Goal: Task Accomplishment & Management: Use online tool/utility

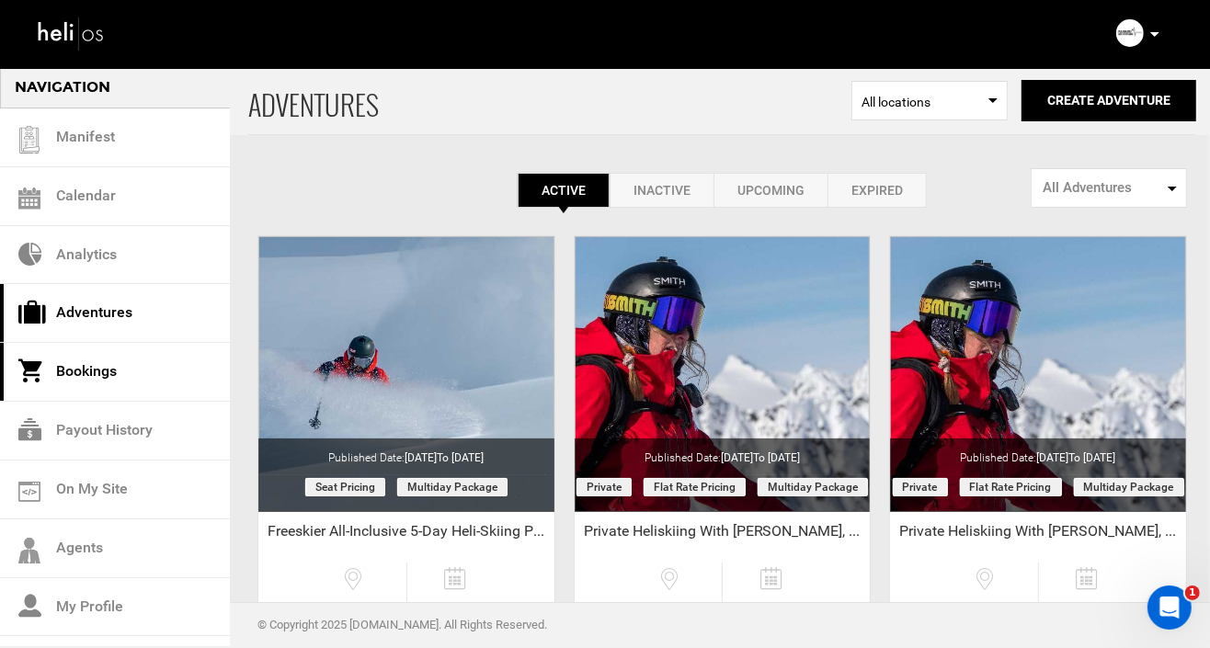
click at [80, 369] on link "Bookings" at bounding box center [115, 372] width 230 height 59
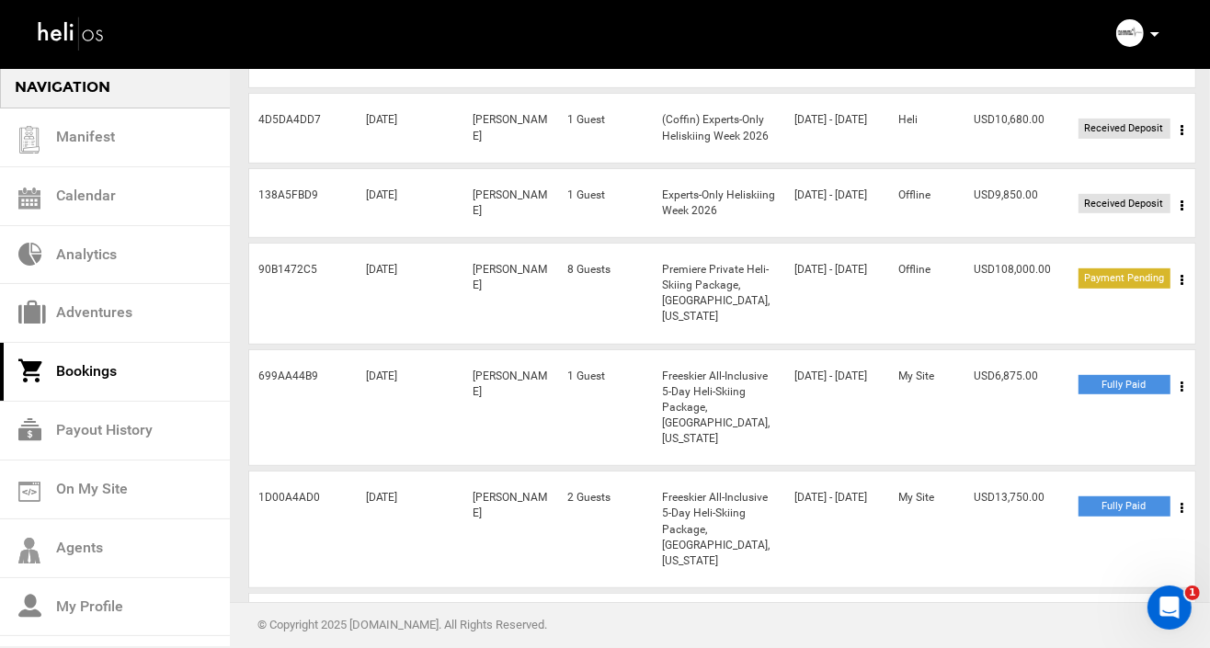
scroll to position [543, 0]
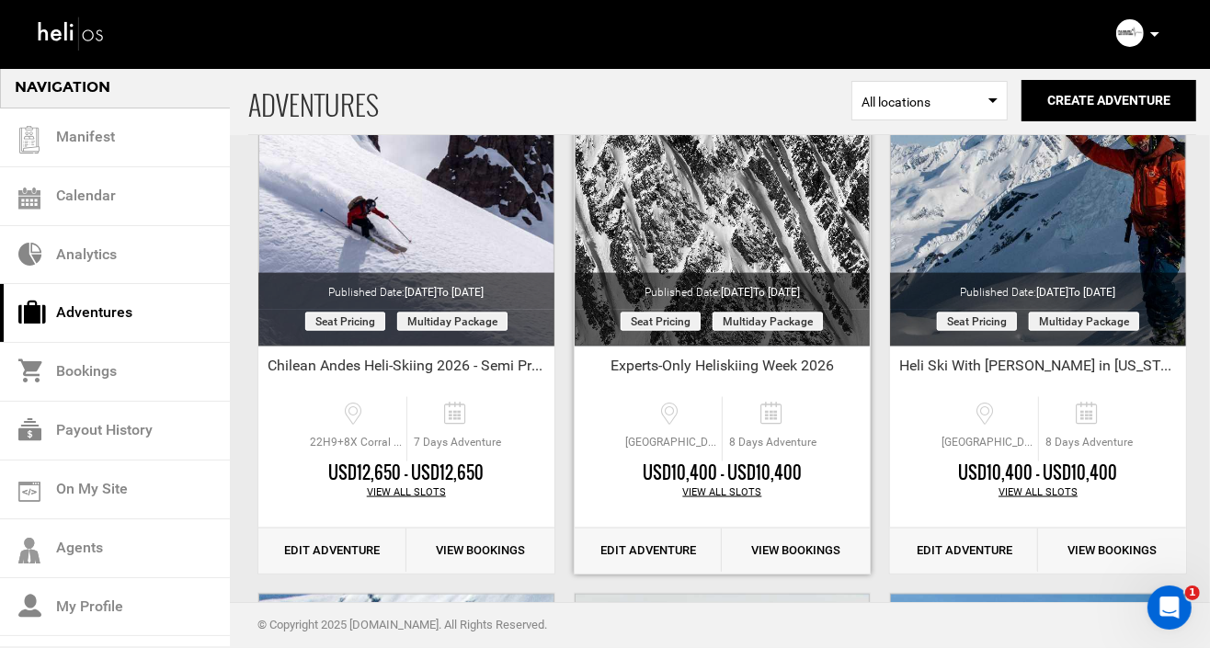
scroll to position [1736, 0]
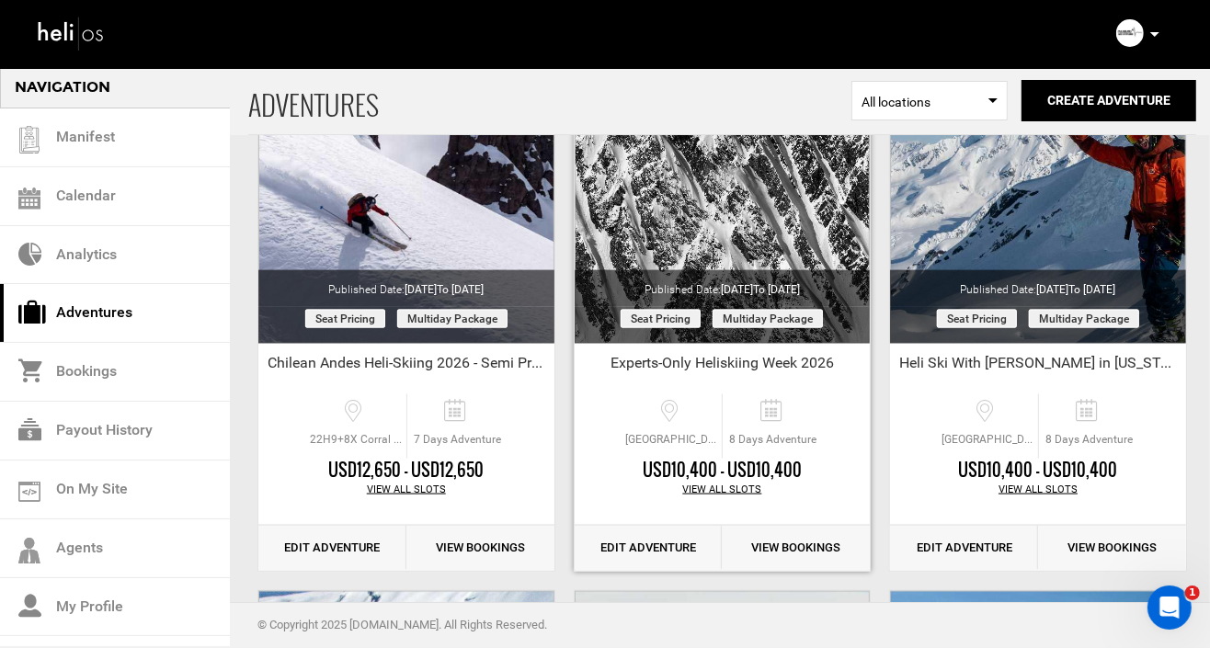
click at [650, 546] on link "Edit Adventure" at bounding box center [649, 548] width 148 height 45
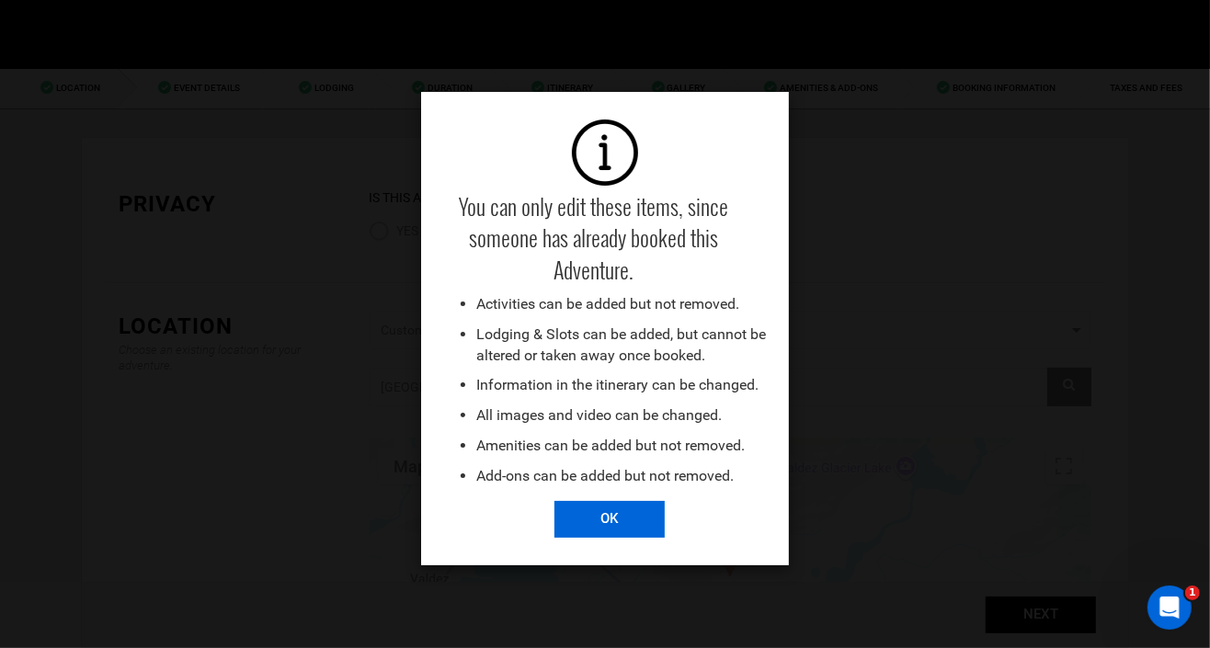
click at [610, 512] on input "OK" at bounding box center [609, 519] width 110 height 37
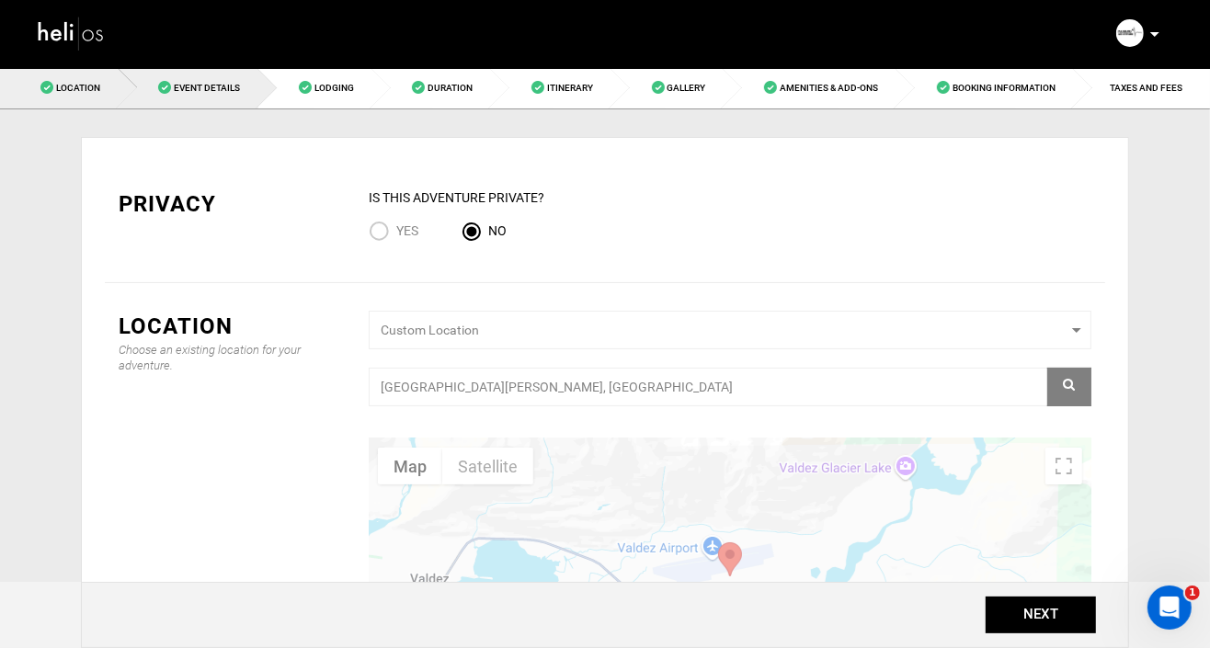
click at [198, 90] on span "Event Details" at bounding box center [207, 88] width 66 height 10
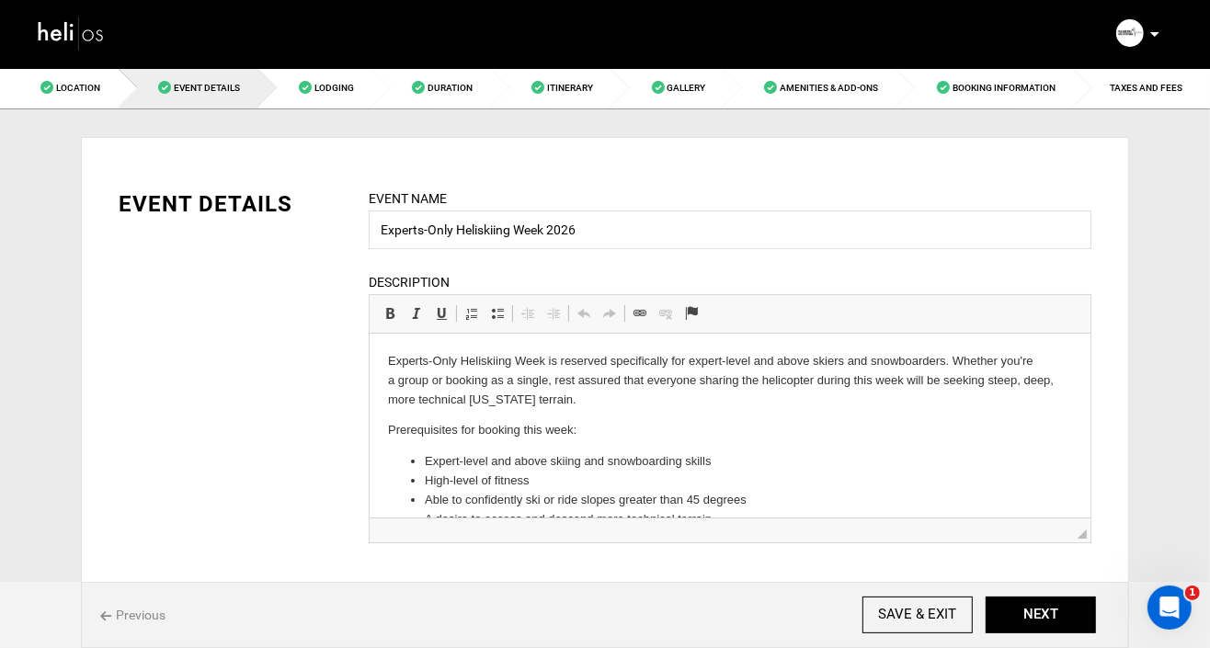
click at [555, 394] on p "Experts-Only Heliskiing Week is reserved specifically for expert-level and abov…" at bounding box center [729, 379] width 684 height 57
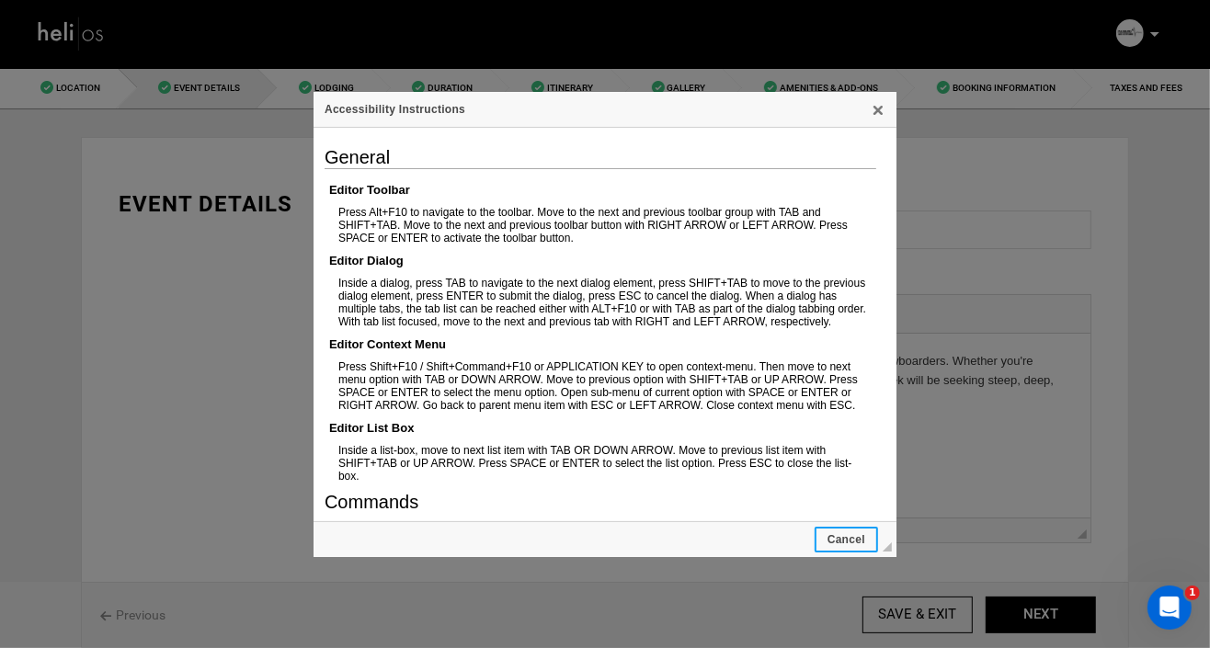
click at [841, 535] on span "Cancel" at bounding box center [846, 539] width 60 height 13
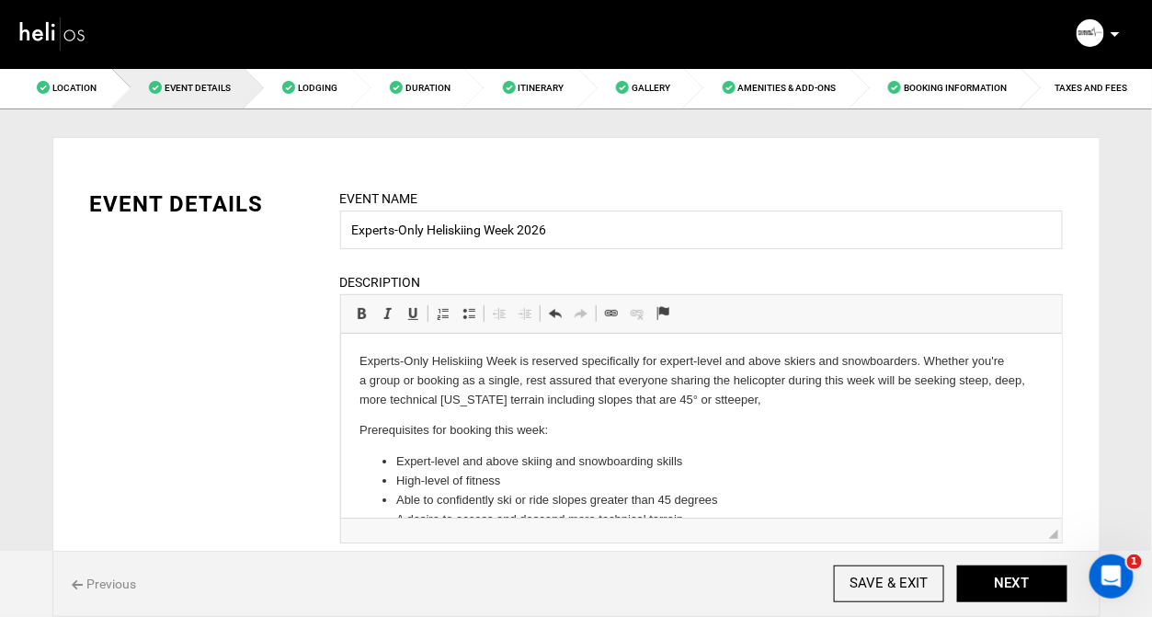
click at [693, 397] on p "Experts-Only Heliskiing Week is reserved specifically for expert-level and abov…" at bounding box center [701, 379] width 684 height 57
click at [758, 402] on p "Experts-Only Heliskiing Week is reserved specifically for expert-level and abov…" at bounding box center [701, 379] width 684 height 57
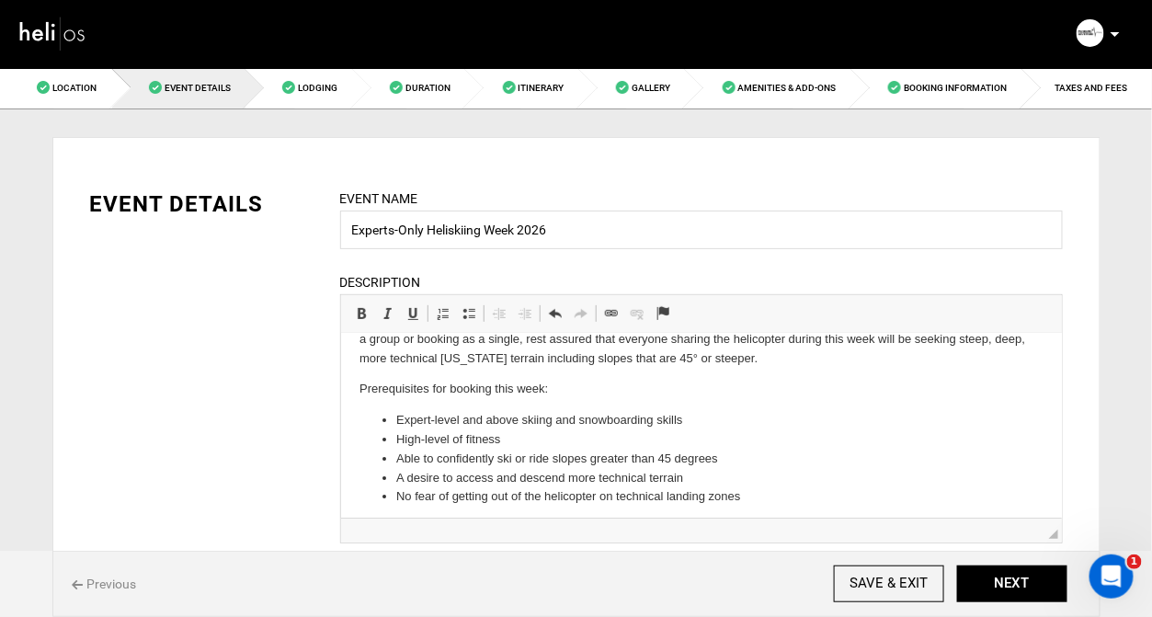
scroll to position [49, 0]
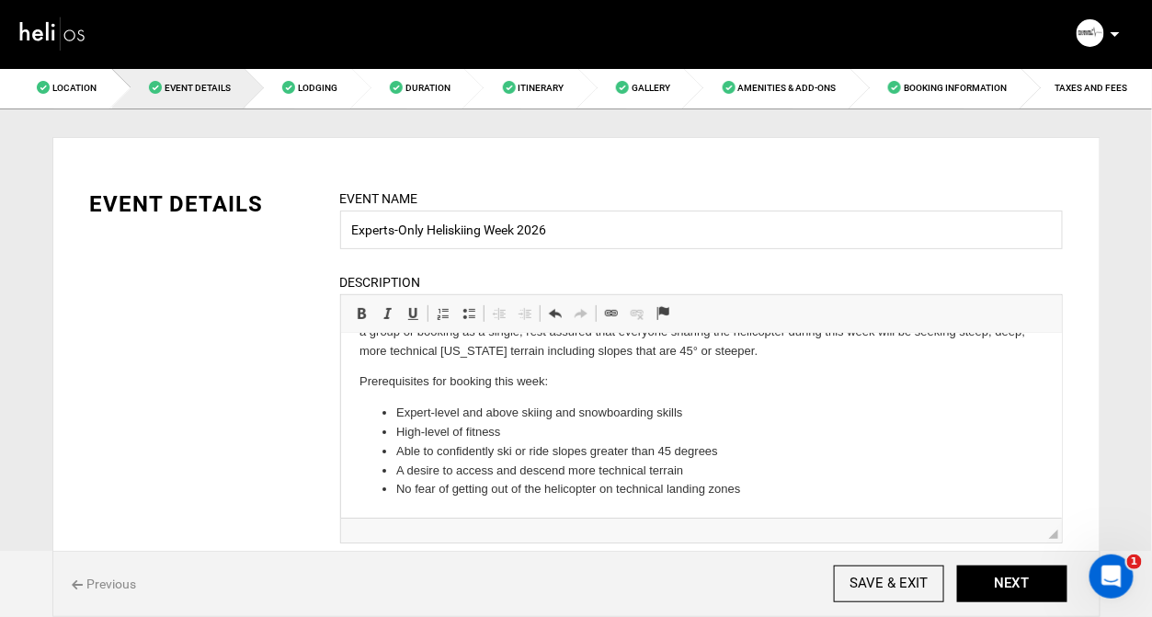
click at [706, 413] on li "Expert-level and above skiing and snowboarding skills" at bounding box center [700, 412] width 610 height 19
click at [538, 433] on li "High-level of fitness" at bounding box center [700, 431] width 610 height 19
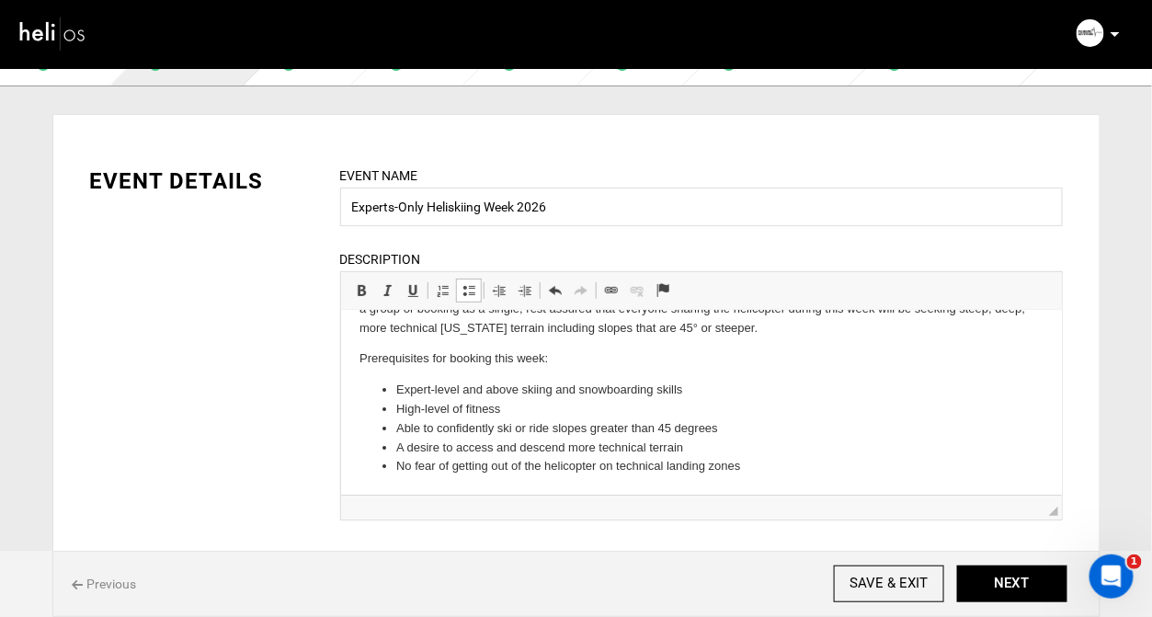
scroll to position [0, 0]
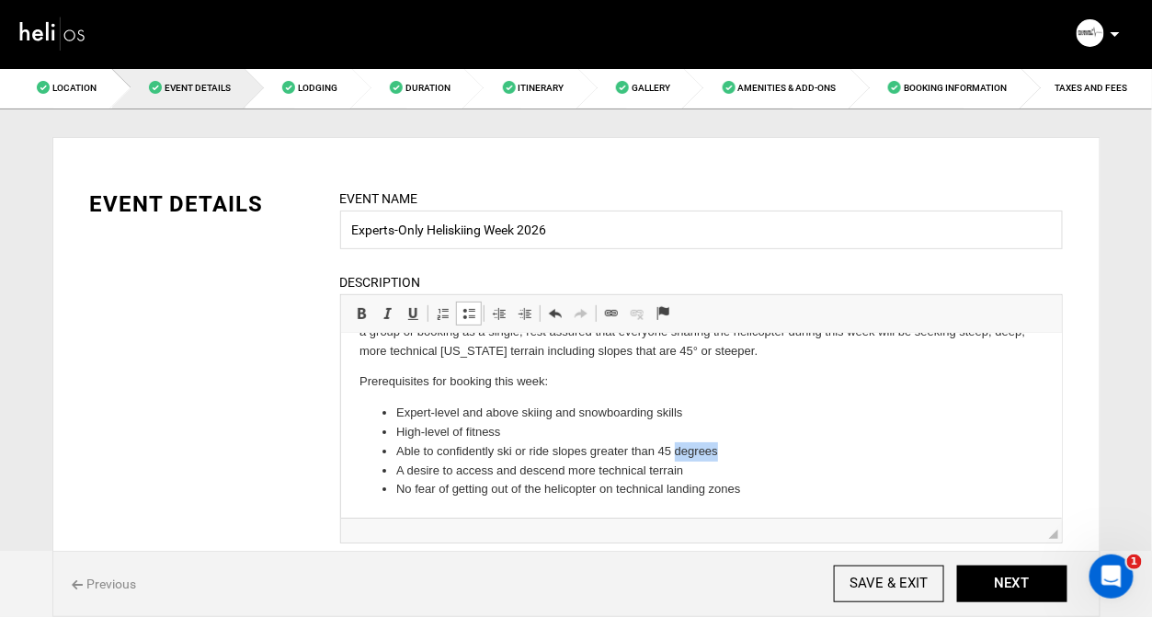
drag, startPoint x: 717, startPoint y: 451, endPoint x: 677, endPoint y: 448, distance: 40.6
click at [677, 448] on li "Able to confidently ski or ride slopes greater than 45 degrees" at bounding box center [700, 450] width 610 height 19
click at [712, 473] on li "A desire to access and descend more technical terrain" at bounding box center [700, 470] width 610 height 19
click at [777, 486] on li "No fear of getting out of the helicopter on technical landing zones" at bounding box center [700, 488] width 610 height 19
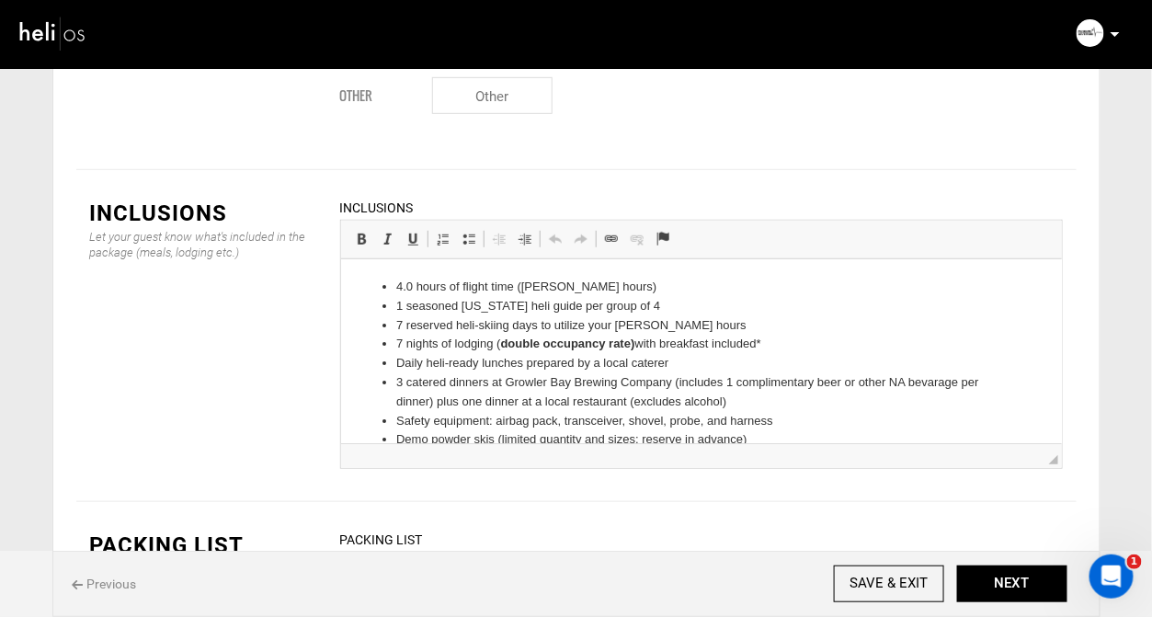
scroll to position [2277, 0]
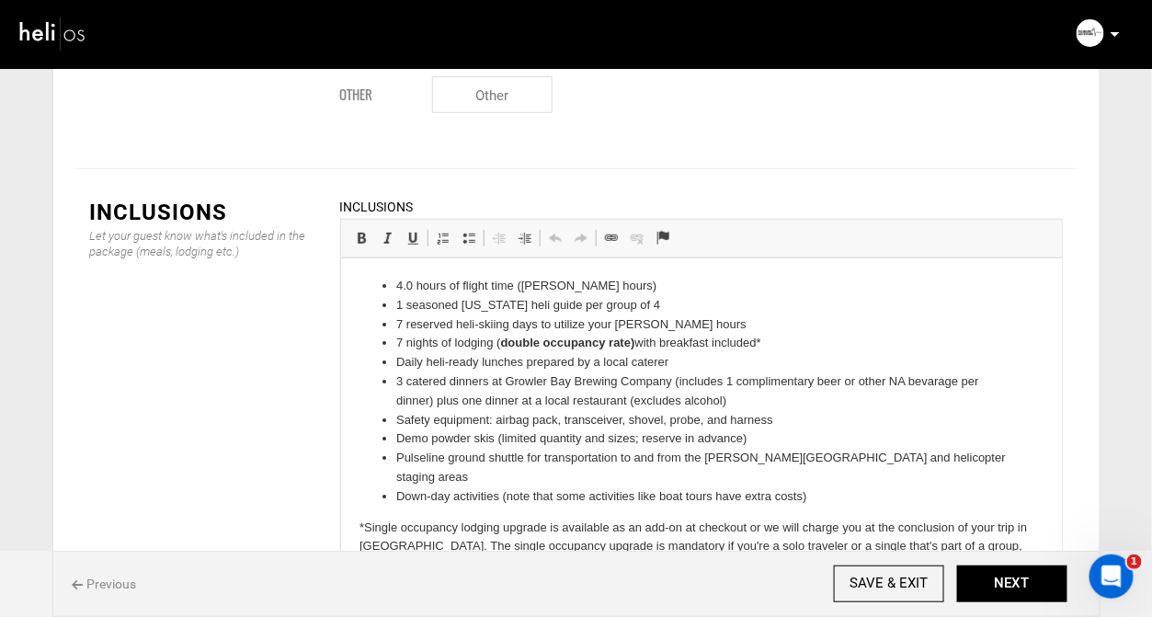
drag, startPoint x: 1393, startPoint y: 612, endPoint x: 1060, endPoint y: 556, distance: 337.5
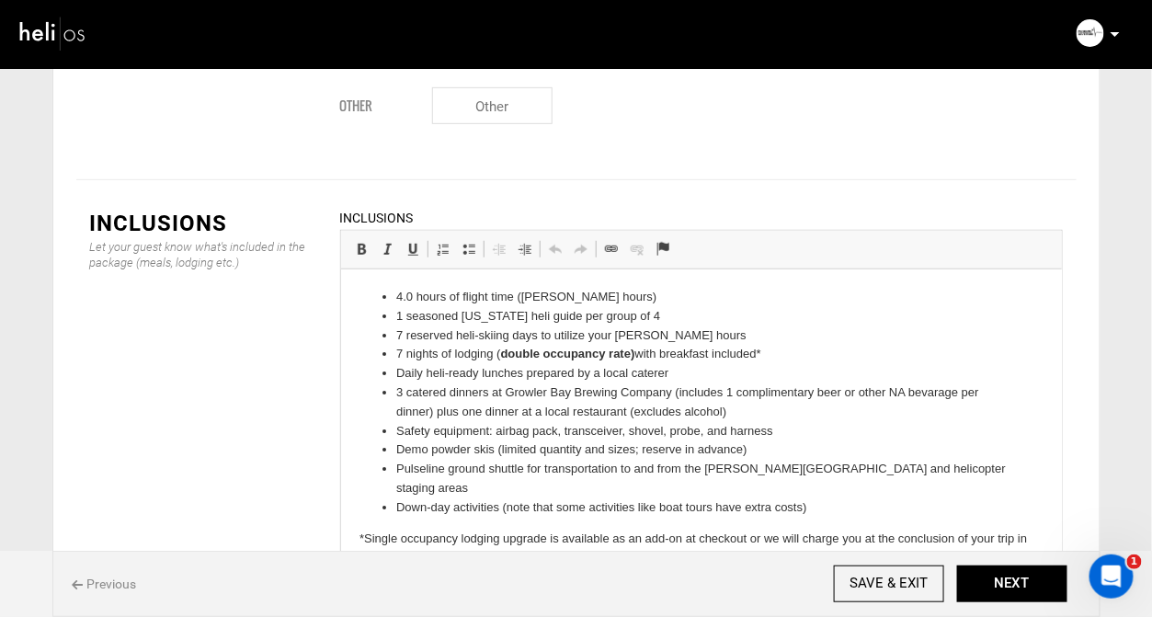
scroll to position [2262, 0]
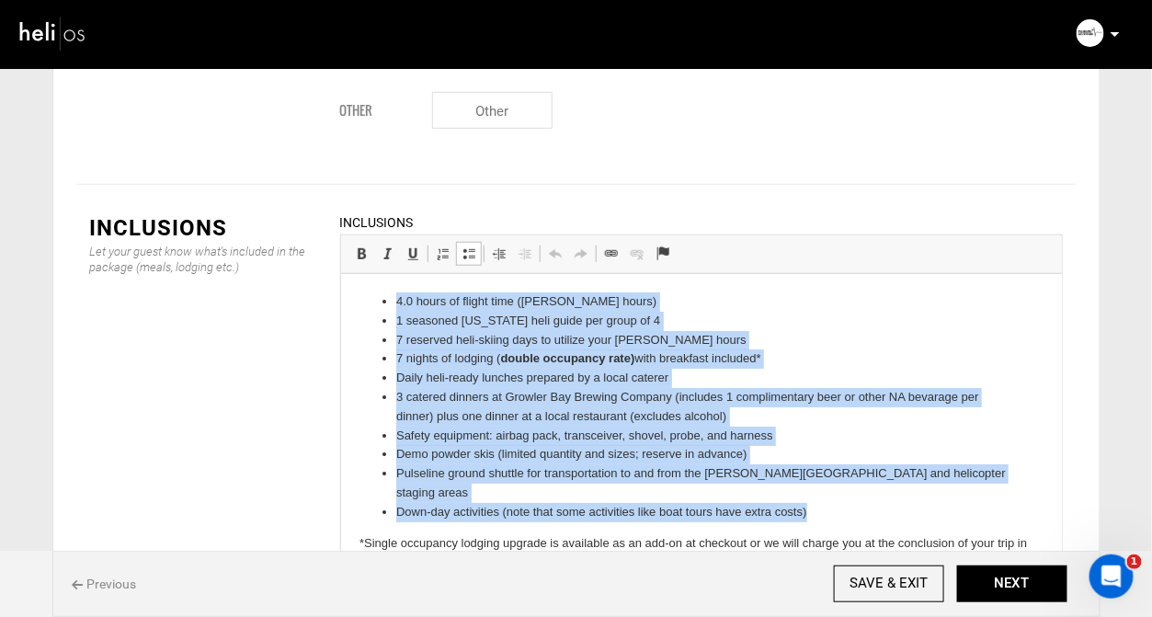
drag, startPoint x: 818, startPoint y: 496, endPoint x: 367, endPoint y: 310, distance: 488.1
click at [367, 310] on ul "4.0 hours of flight time (Hobbs hours) 1 seasoned Alaska heli guide per group o…" at bounding box center [701, 406] width 684 height 230
drag, startPoint x: 811, startPoint y: 494, endPoint x: 352, endPoint y: 304, distance: 496.3
click at [352, 304] on html "4.0 hours of flight time (Hobbs hours) 1 seasoned Alaska heli guide per group o…" at bounding box center [700, 441] width 721 height 336
copy ul "4.0 hours of flight time (Hobbs hours) 1 seasoned Alaska heli guide per group o…"
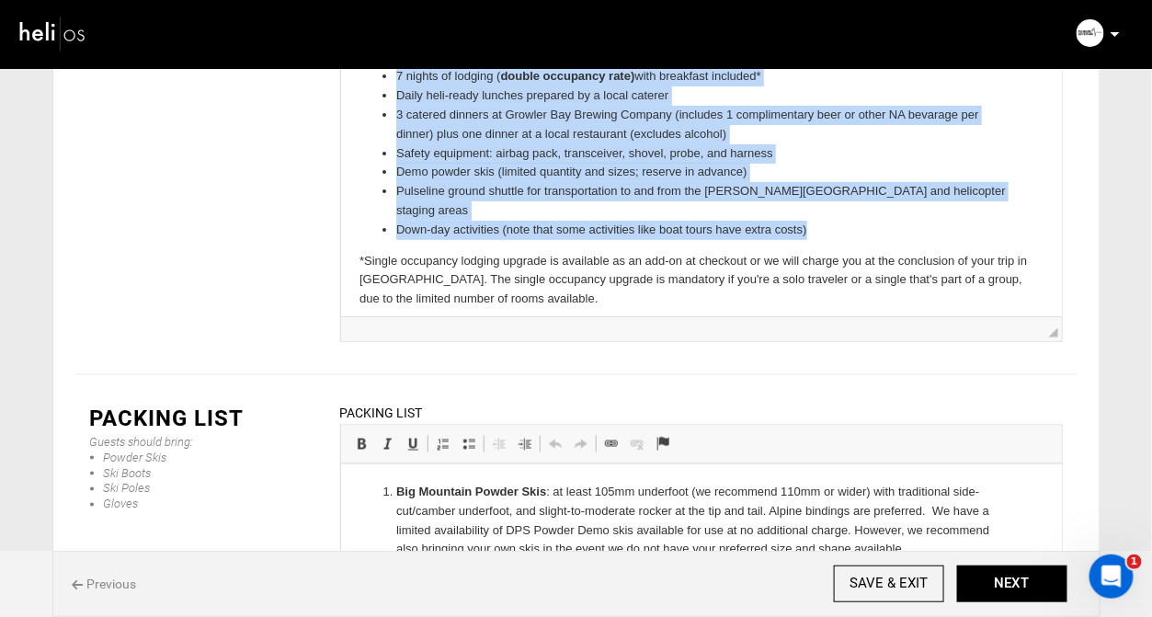
scroll to position [2595, 0]
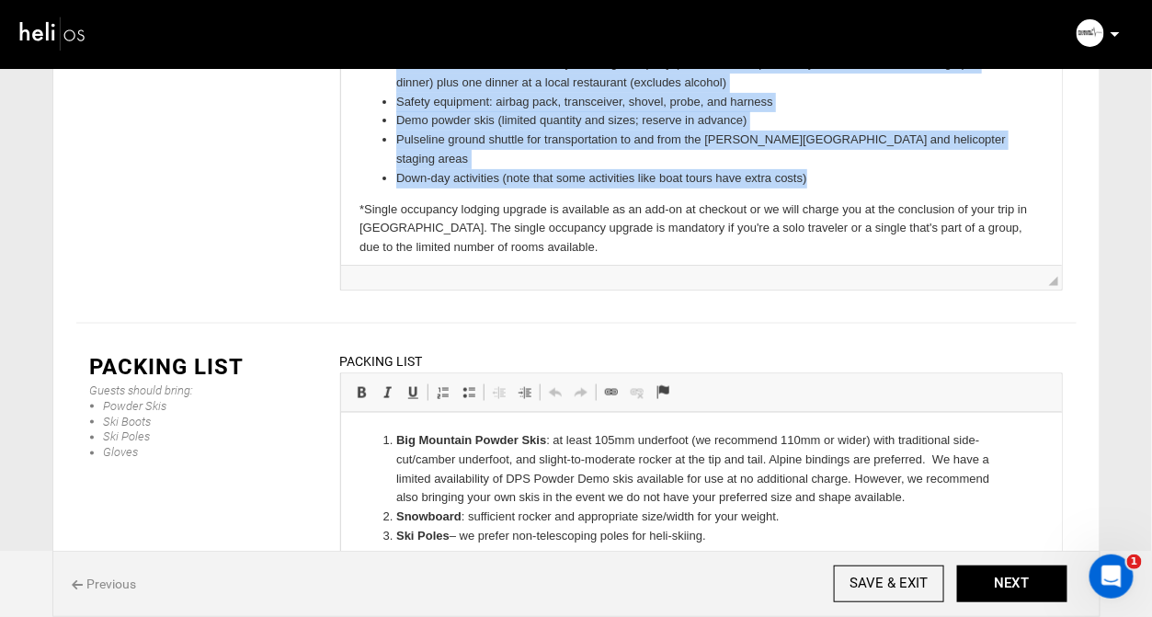
drag, startPoint x: 1053, startPoint y: 513, endPoint x: 1075, endPoint y: 614, distance: 103.5
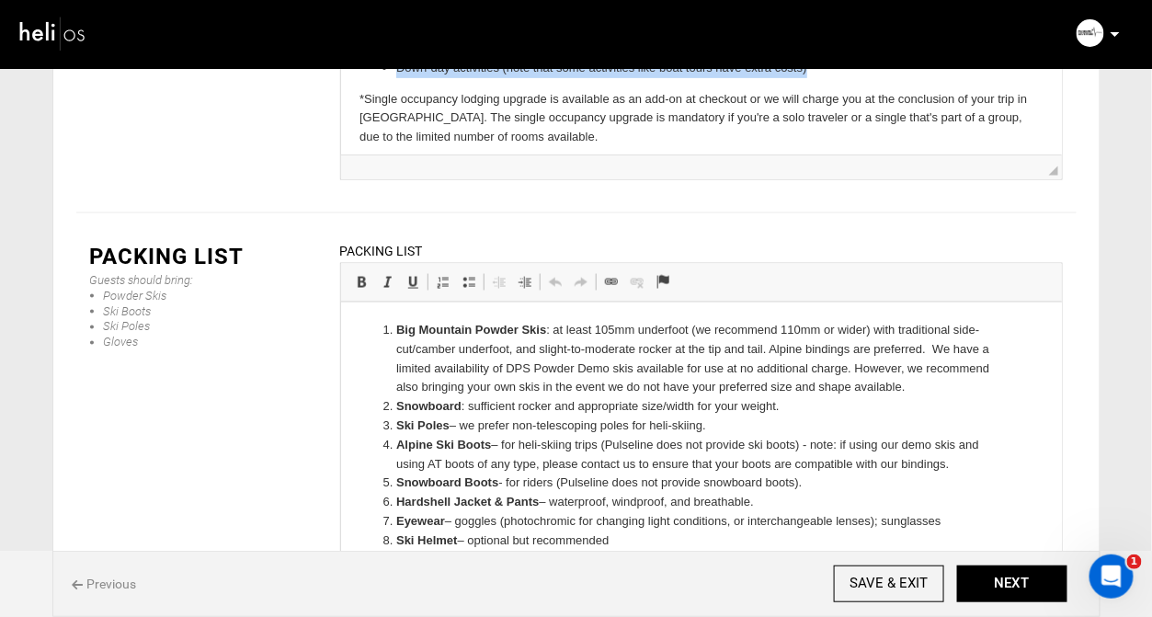
scroll to position [2738, 0]
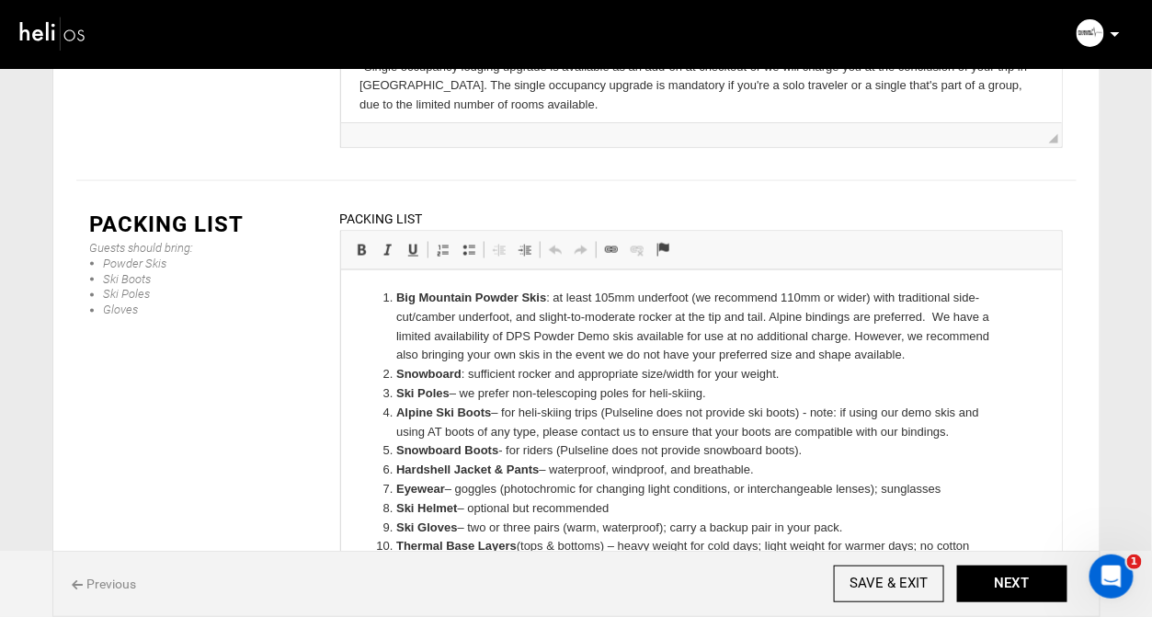
drag, startPoint x: 1052, startPoint y: 511, endPoint x: 1077, endPoint y: 599, distance: 91.7
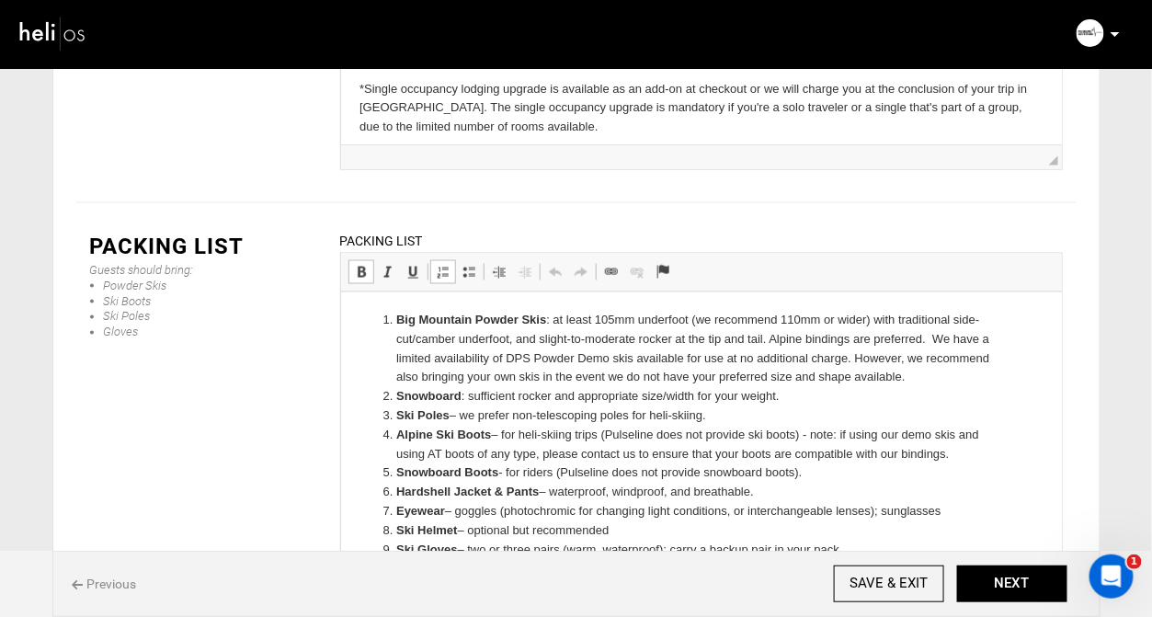
scroll to position [2714, 0]
drag, startPoint x: 964, startPoint y: 722, endPoint x: 380, endPoint y: 307, distance: 716.1
click at [380, 307] on html "Big Mountain Powder Skis : at least 105mm underfoot (we recommend 110mm or wide…" at bounding box center [700, 588] width 721 height 591
copy ol "Big Mountain Powder Skis : at least 105mm underfoot (we recommend 110mm or wide…"
